Goal: Task Accomplishment & Management: Use online tool/utility

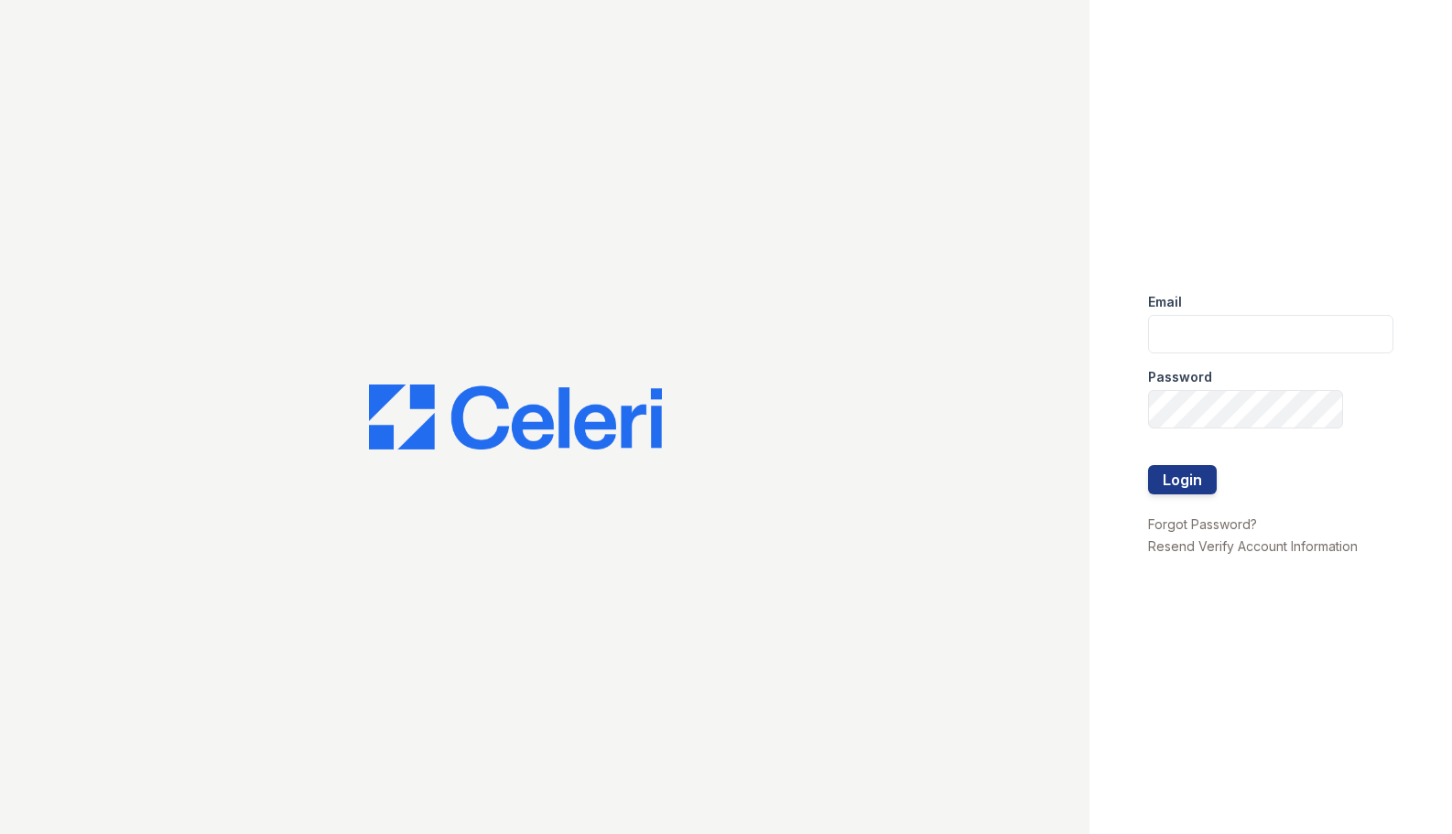
click at [1151, 347] on div "Email Password Login Forgot Password? Resend Verify Account Information" at bounding box center [1272, 417] width 364 height 834
click at [1227, 338] on input "email" at bounding box center [1271, 334] width 246 height 38
type input "[EMAIL_ADDRESS][DOMAIN_NAME]"
click at [1202, 474] on button "Login" at bounding box center [1182, 479] width 69 height 29
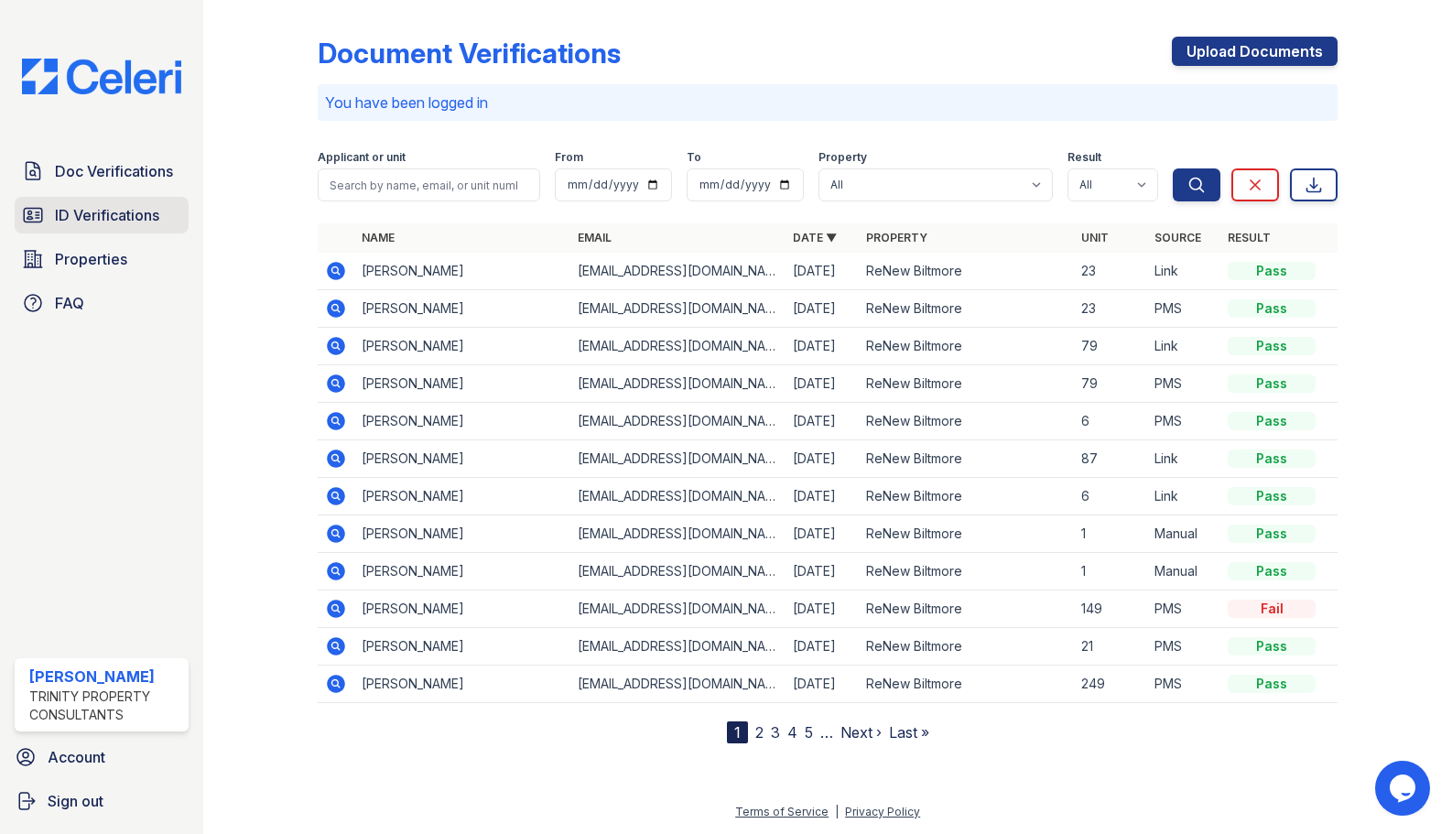
click at [82, 228] on link "ID Verifications" at bounding box center [102, 215] width 174 height 37
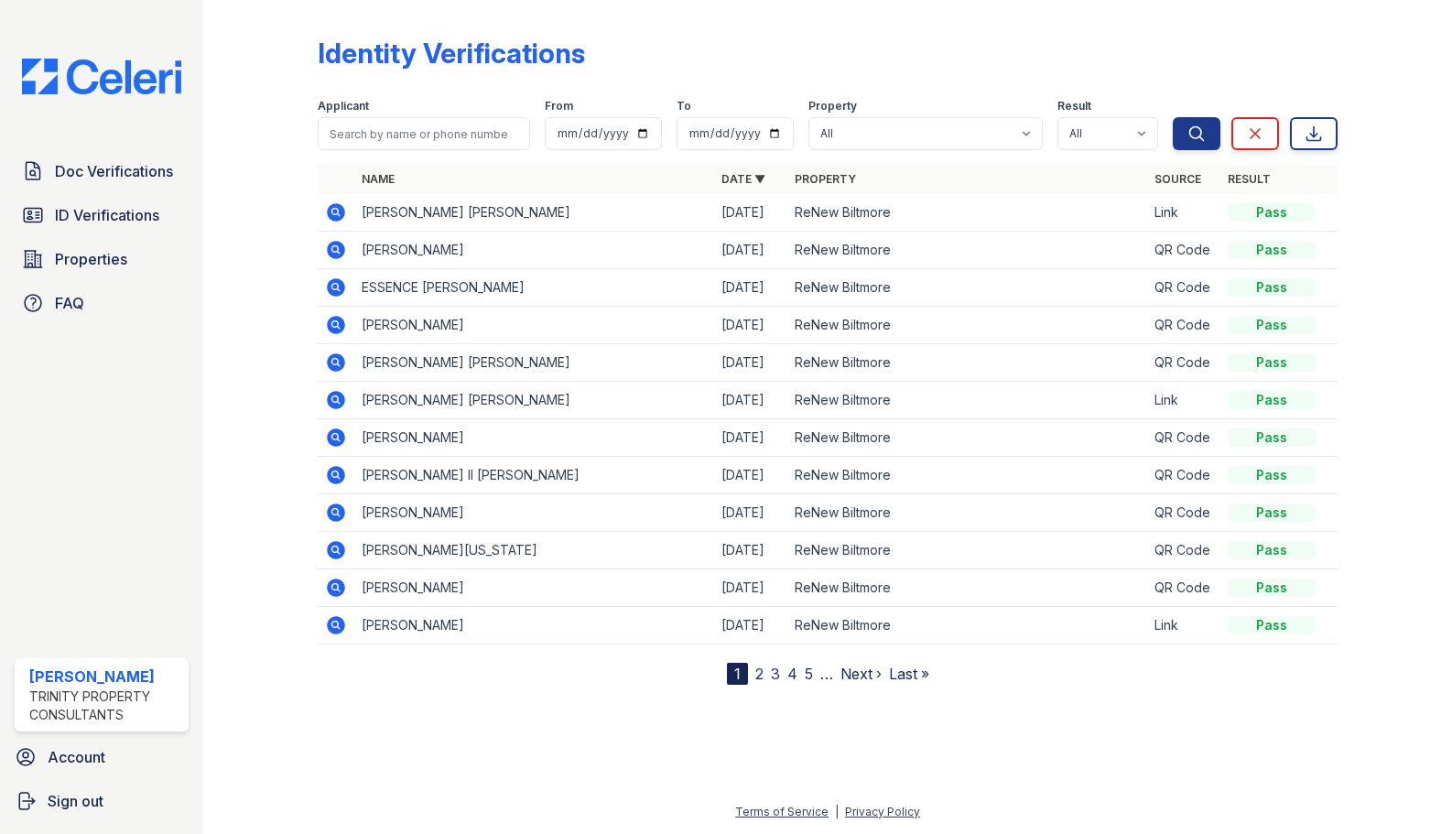
click at [1156, 20] on div "Identity Verifications Filter Applicant From To Property All ReNew Biltmore Res…" at bounding box center [828, 346] width 1020 height 678
